Goal: Check status: Check status

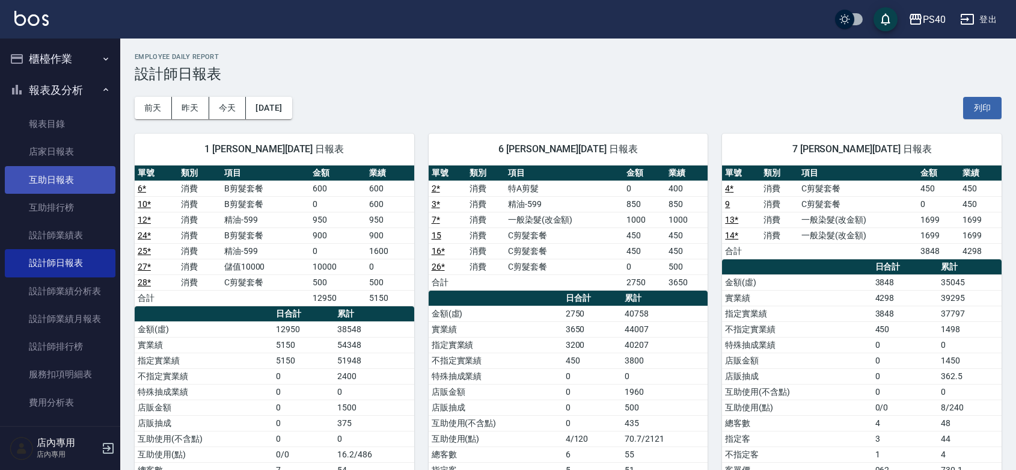
click at [55, 181] on link "互助日報表" at bounding box center [60, 180] width 111 height 28
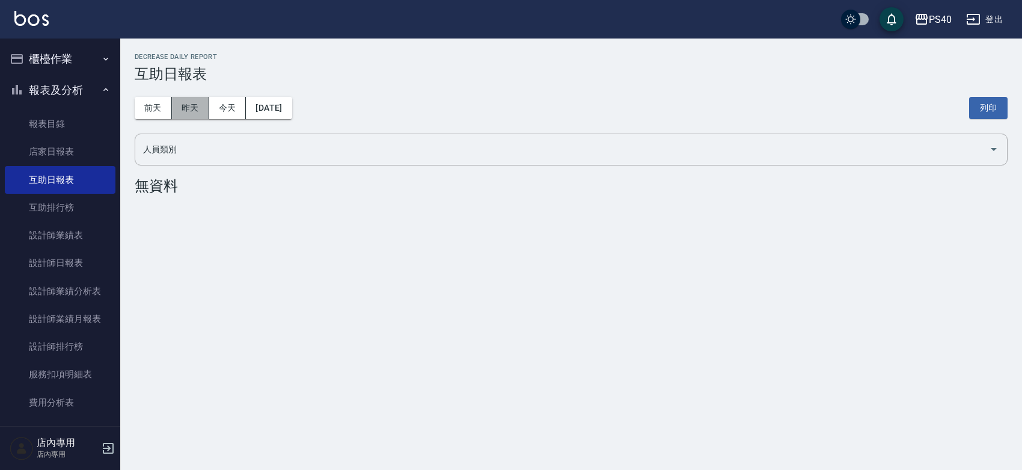
click at [202, 103] on button "昨天" at bounding box center [190, 108] width 37 height 22
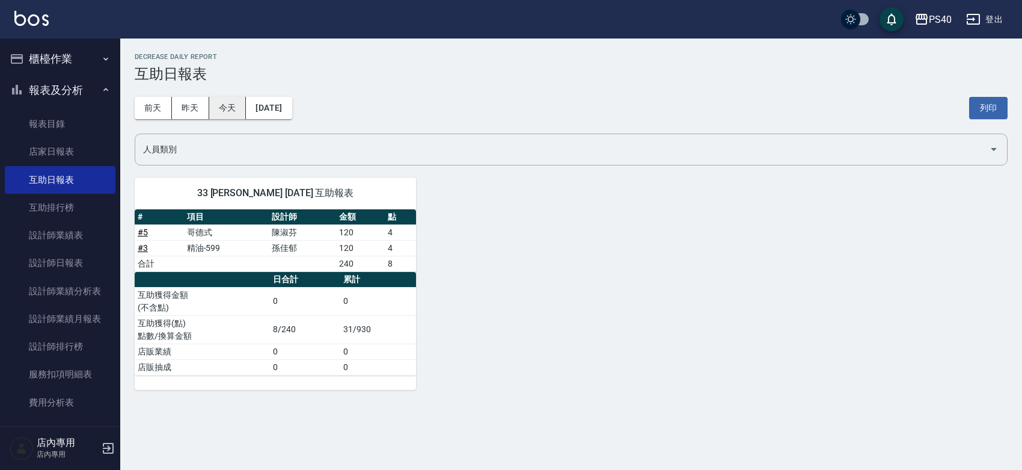
click at [218, 100] on button "今天" at bounding box center [227, 108] width 37 height 22
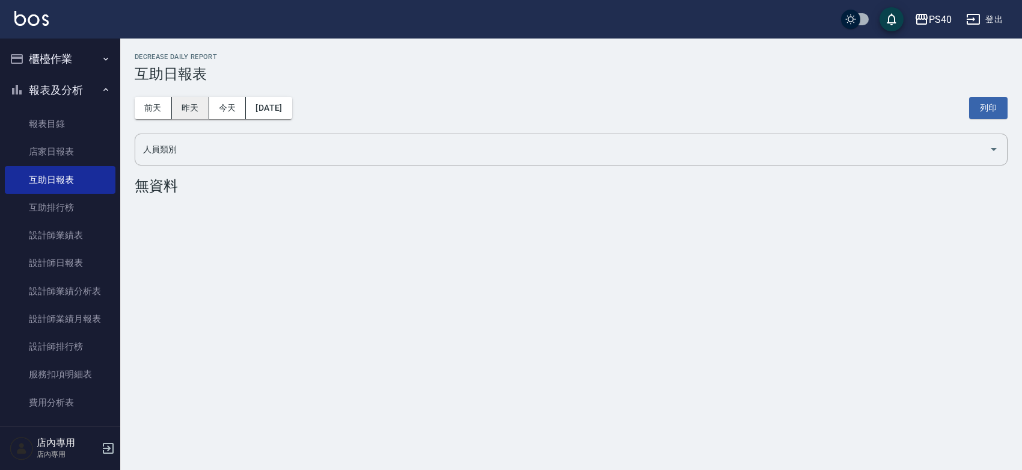
click at [196, 104] on button "昨天" at bounding box center [190, 108] width 37 height 22
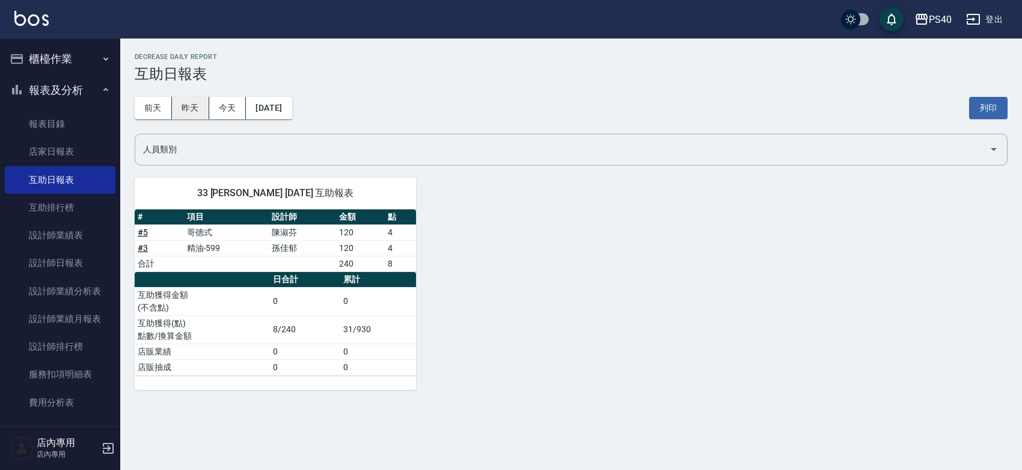
click at [196, 110] on button "昨天" at bounding box center [190, 108] width 37 height 22
click at [225, 104] on button "今天" at bounding box center [227, 108] width 37 height 22
